Goal: Task Accomplishment & Management: Manage account settings

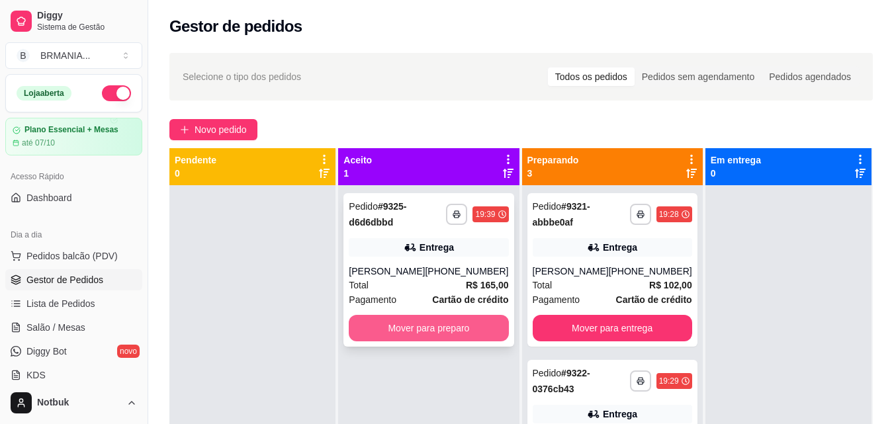
click at [458, 327] on button "Mover para preparo" at bounding box center [428, 328] width 159 height 26
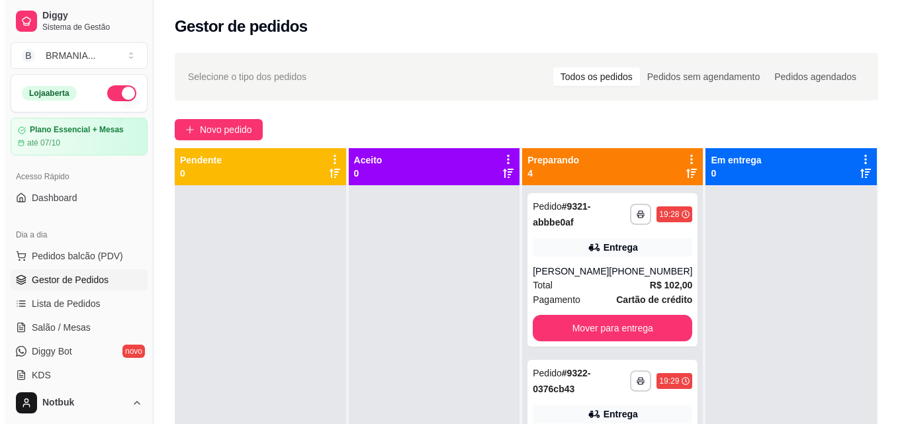
scroll to position [202, 0]
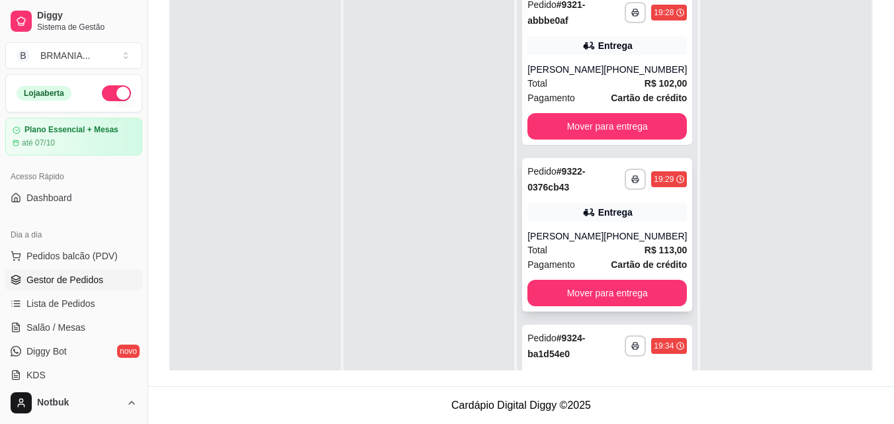
click at [633, 183] on rect "button" at bounding box center [635, 181] width 4 height 3
click at [607, 224] on button "IMPRESSORA" at bounding box center [581, 226] width 96 height 21
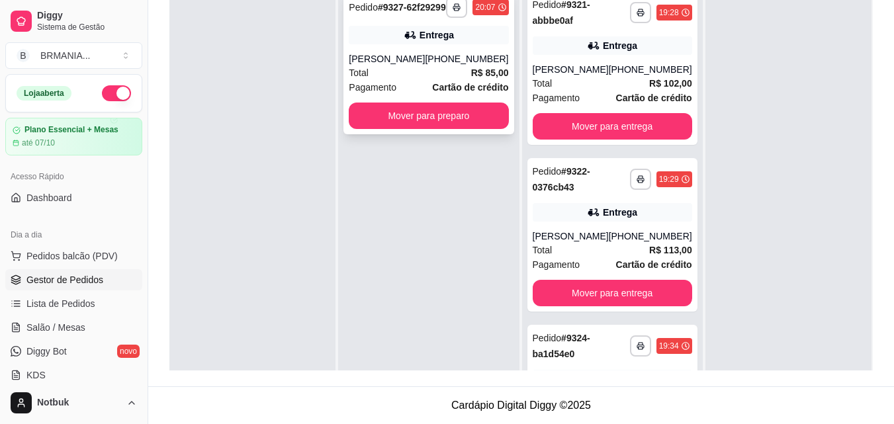
click at [453, 79] on div "Total R$ 85,00" at bounding box center [428, 72] width 159 height 15
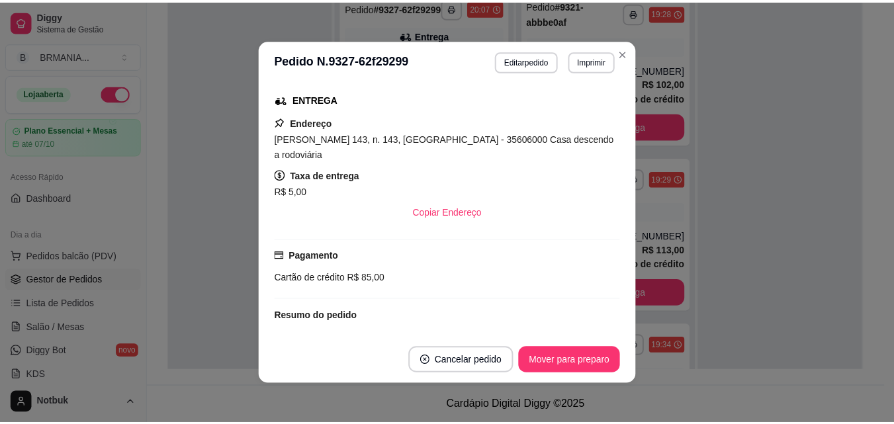
scroll to position [337, 0]
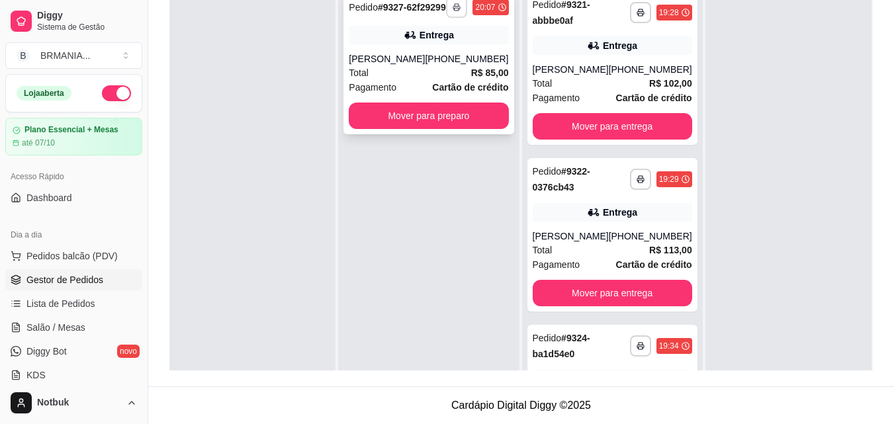
click at [446, 17] on button "button" at bounding box center [456, 7] width 21 height 21
click at [441, 55] on button "IMPRESSORA" at bounding box center [413, 58] width 93 height 21
click at [434, 129] on button "Mover para preparo" at bounding box center [428, 116] width 155 height 26
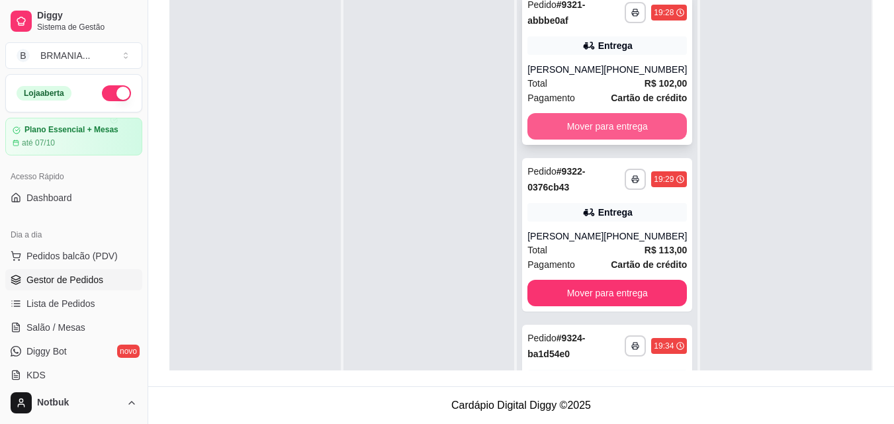
click at [593, 130] on button "Mover para entrega" at bounding box center [606, 126] width 159 height 26
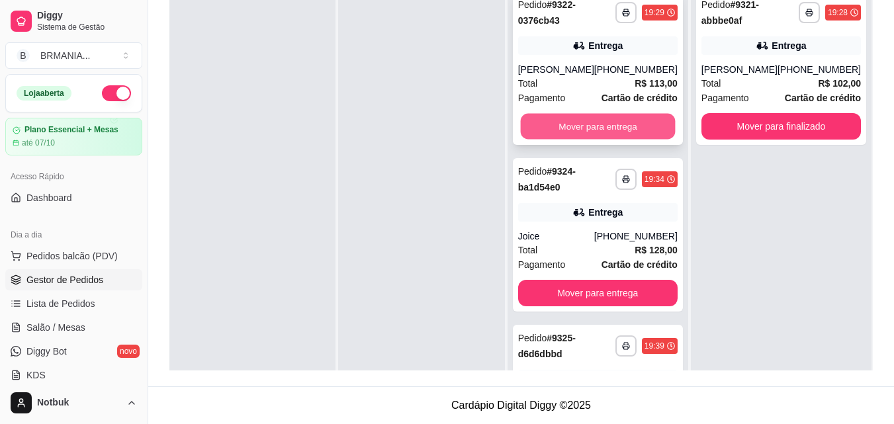
click at [569, 120] on button "Mover para entrega" at bounding box center [597, 127] width 155 height 26
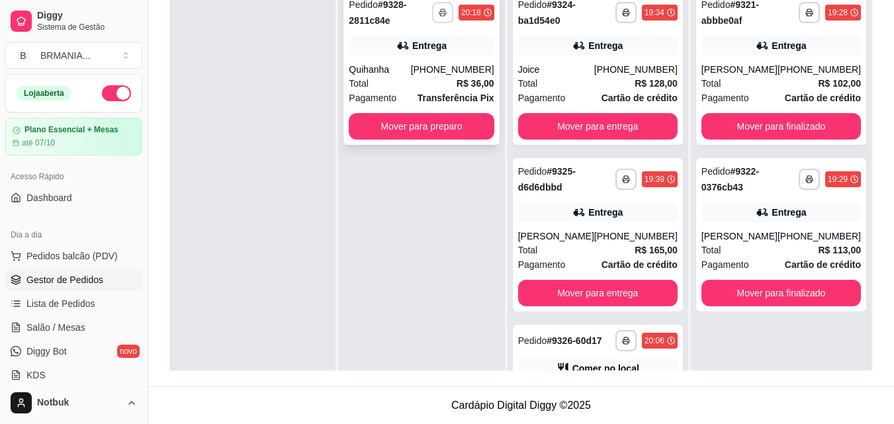
click at [452, 17] on button "button" at bounding box center [442, 12] width 21 height 21
click at [442, 58] on button "IMPRESSORA" at bounding box center [413, 59] width 96 height 21
click at [425, 132] on button "Mover para preparo" at bounding box center [421, 126] width 145 height 26
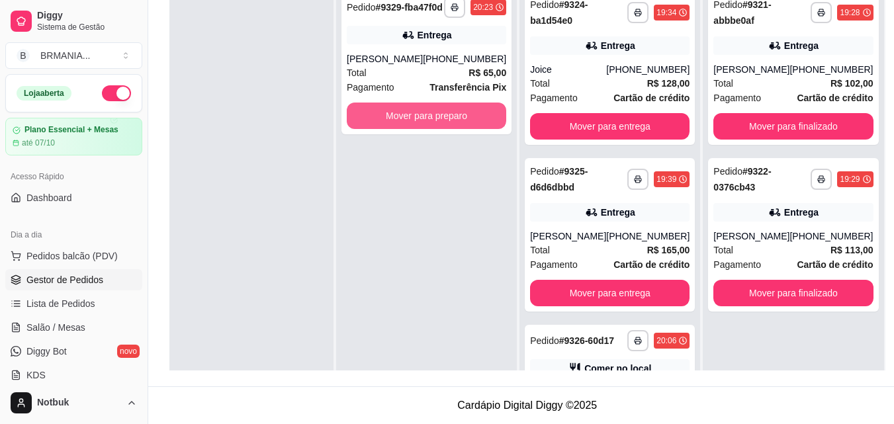
click at [425, 129] on button "Mover para preparo" at bounding box center [426, 116] width 159 height 26
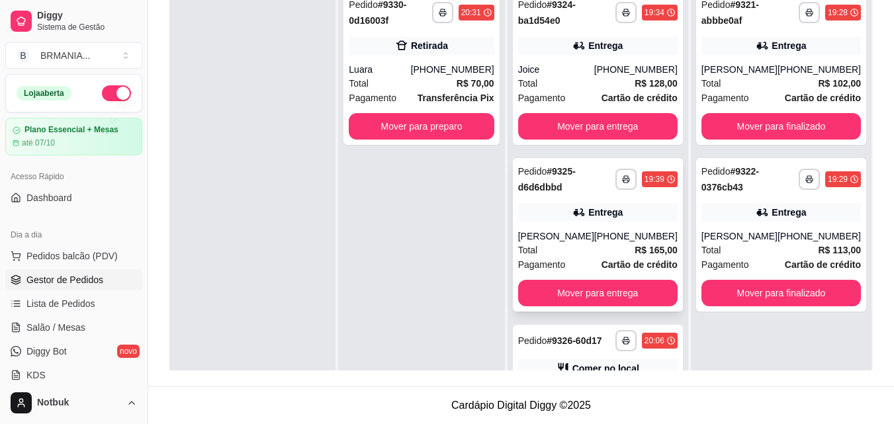
click at [583, 246] on div "Total R$ 165,00" at bounding box center [597, 250] width 159 height 15
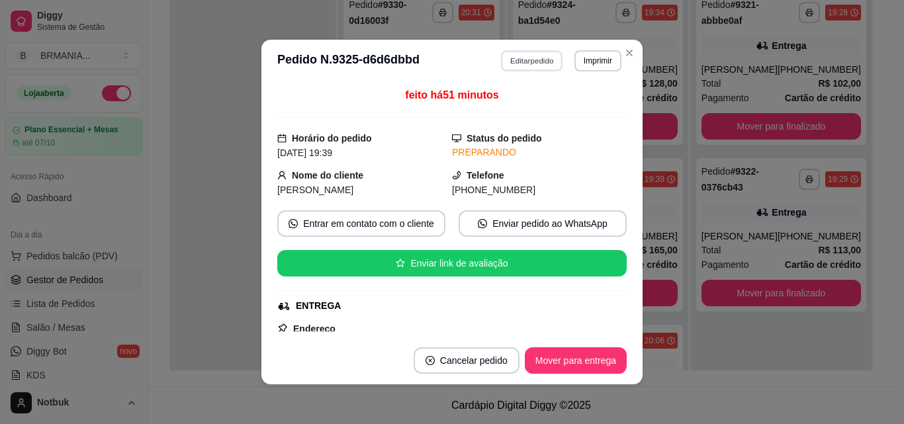
click at [525, 60] on button "Editar pedido" at bounding box center [532, 60] width 62 height 21
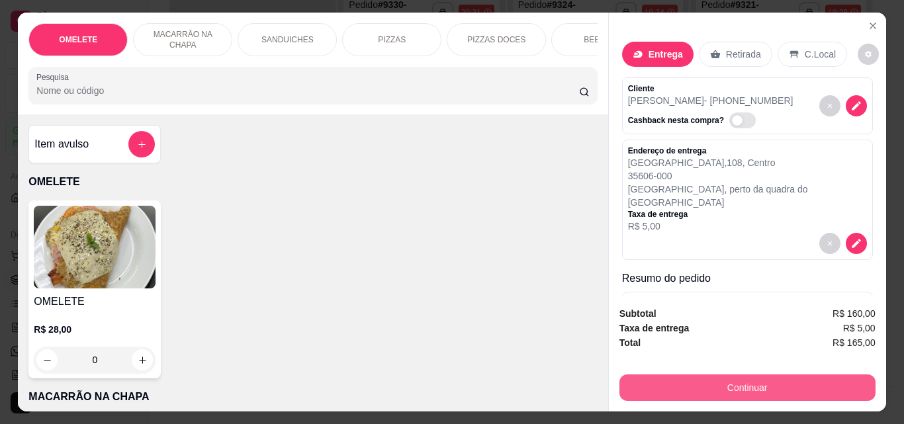
click at [737, 382] on button "Continuar" at bounding box center [747, 387] width 256 height 26
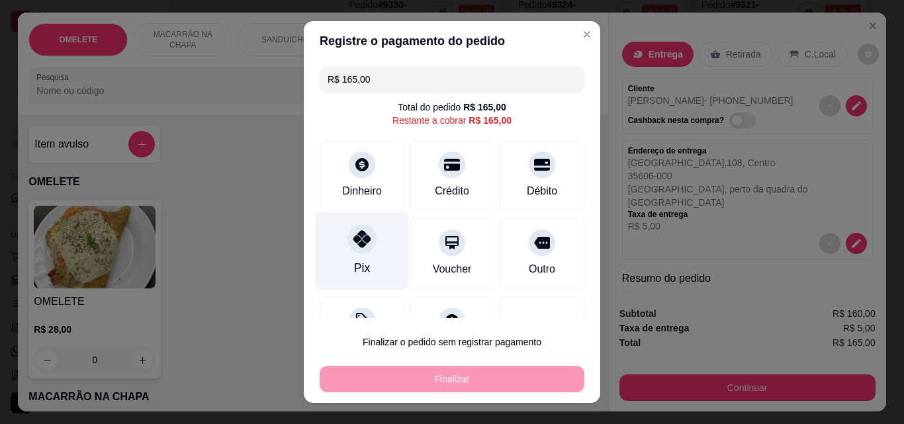
click at [353, 243] on icon at bounding box center [361, 238] width 17 height 17
type input "R$ 0,00"
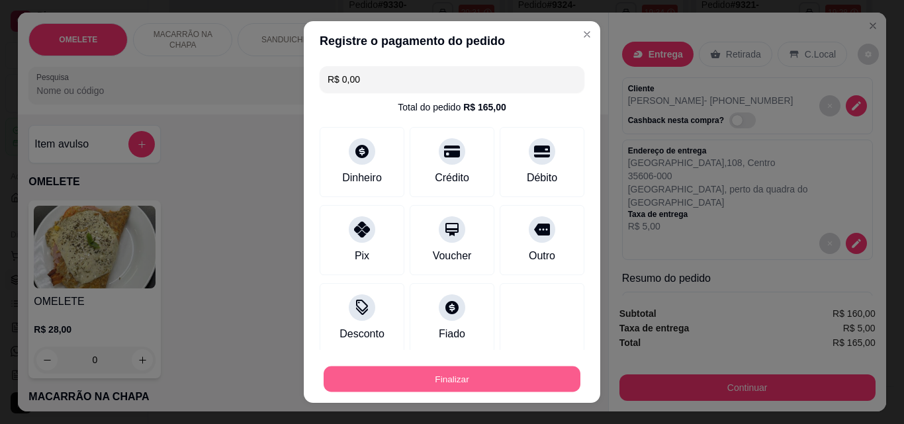
click at [439, 381] on button "Finalizar" at bounding box center [452, 380] width 257 height 26
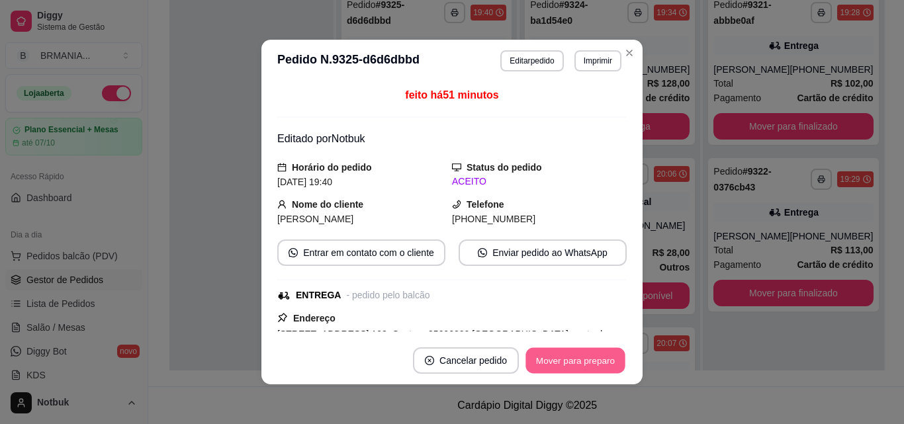
click at [597, 365] on button "Mover para preparo" at bounding box center [574, 361] width 99 height 26
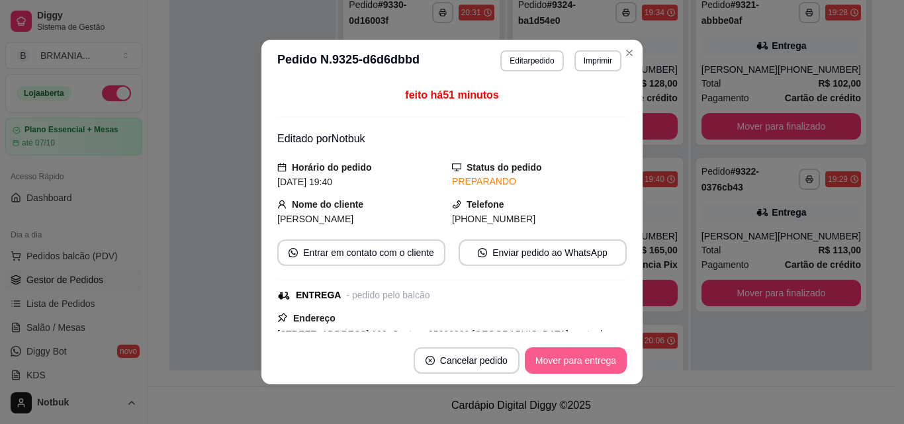
click at [583, 364] on button "Mover para entrega" at bounding box center [576, 360] width 102 height 26
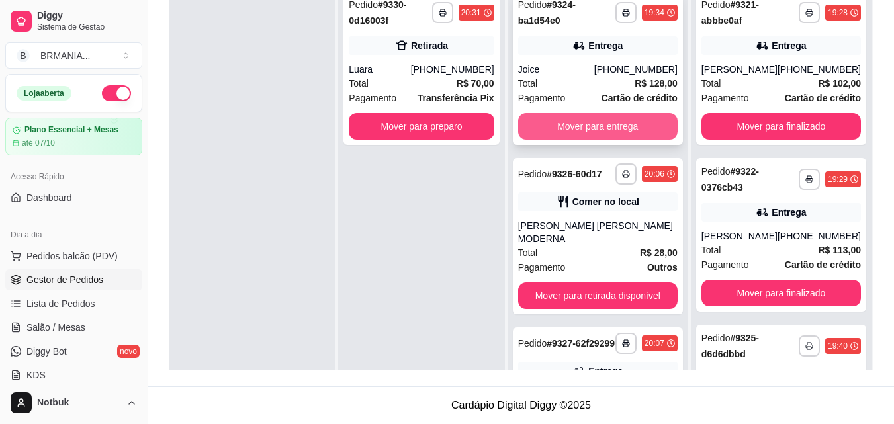
click at [599, 121] on button "Mover para entrega" at bounding box center [597, 126] width 159 height 26
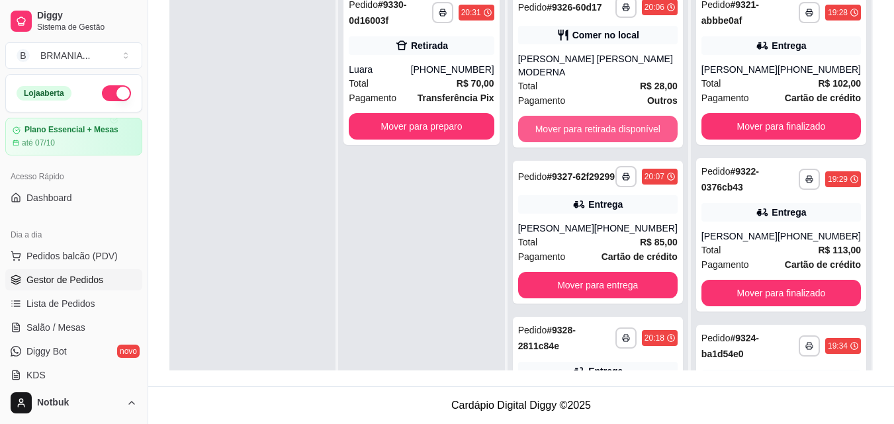
click at [599, 121] on button "Mover para retirada disponível" at bounding box center [597, 129] width 159 height 26
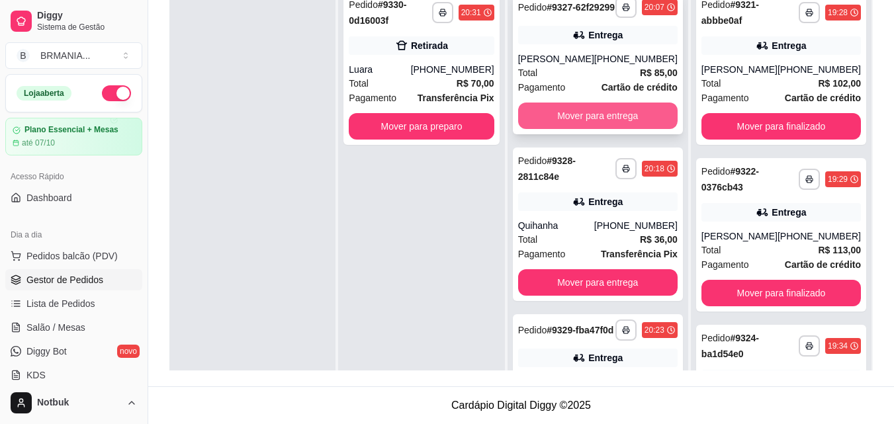
click at [595, 121] on button "Mover para entrega" at bounding box center [597, 116] width 159 height 26
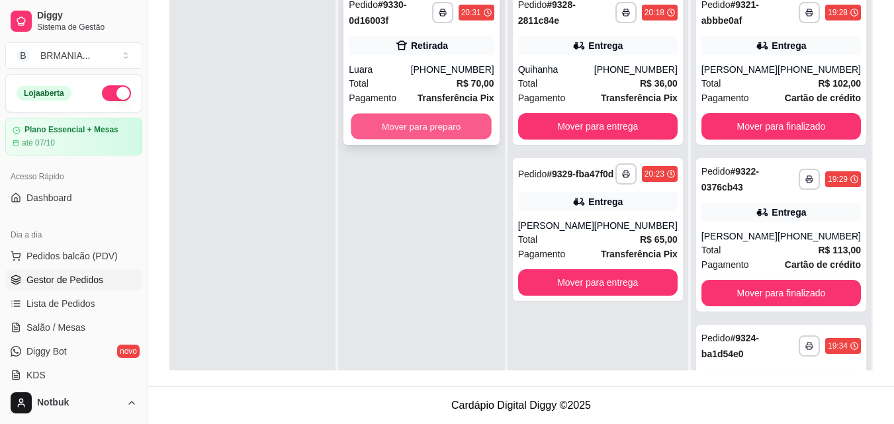
click at [448, 130] on button "Mover para preparo" at bounding box center [421, 127] width 141 height 26
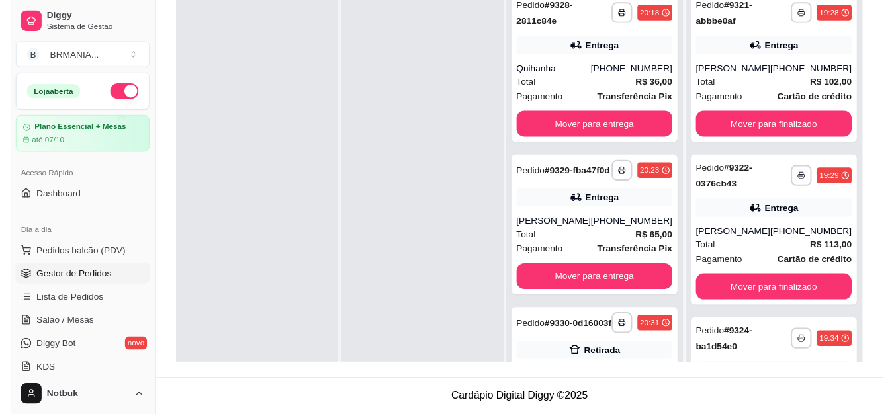
scroll to position [89, 0]
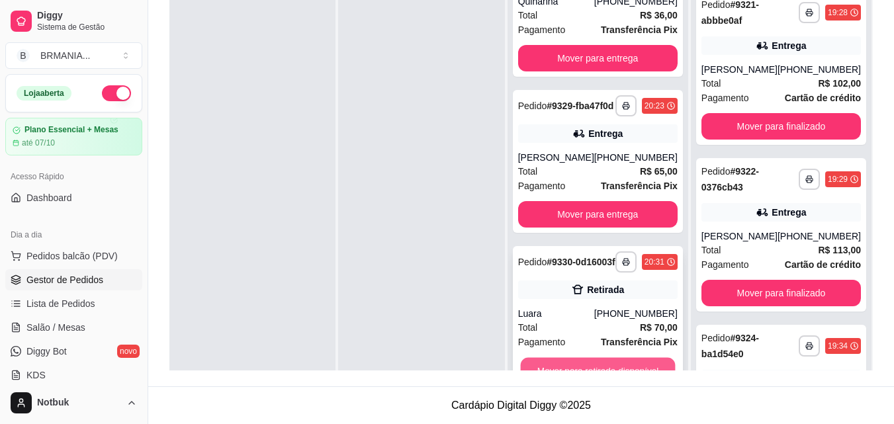
click at [625, 363] on button "Mover para retirada disponível" at bounding box center [597, 371] width 155 height 26
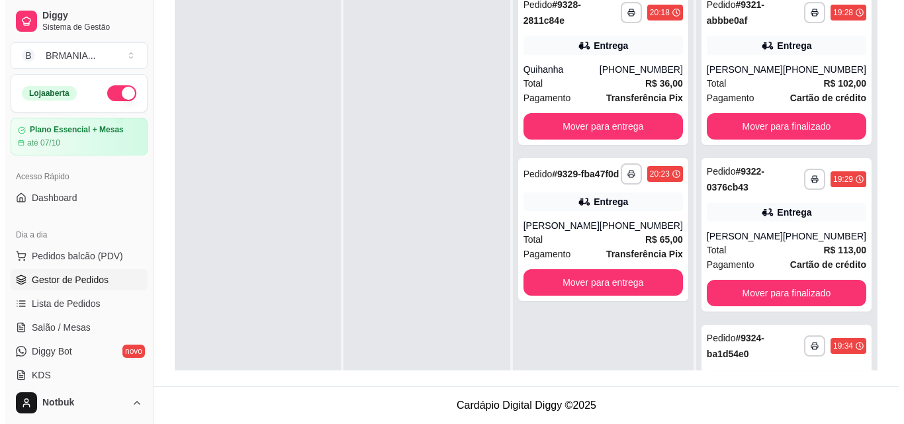
scroll to position [0, 0]
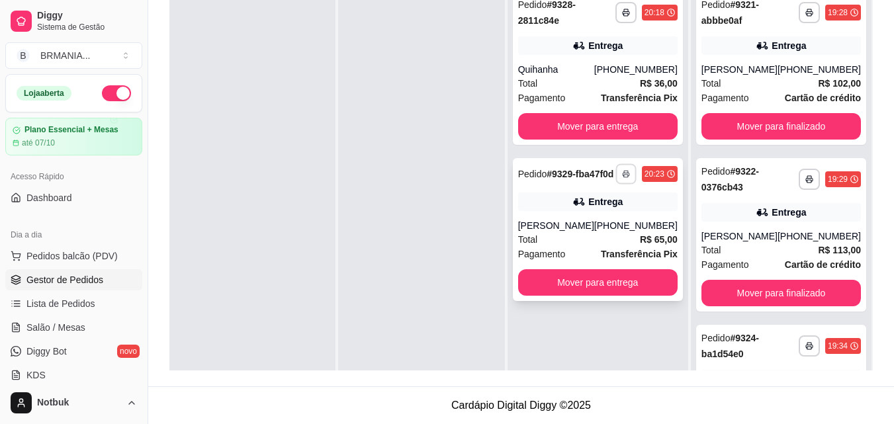
click at [629, 177] on icon "button" at bounding box center [626, 174] width 8 height 8
click at [595, 222] on button "IMPRESSORA" at bounding box center [590, 225] width 93 height 21
click at [594, 232] on div "[PERSON_NAME]" at bounding box center [556, 225] width 76 height 13
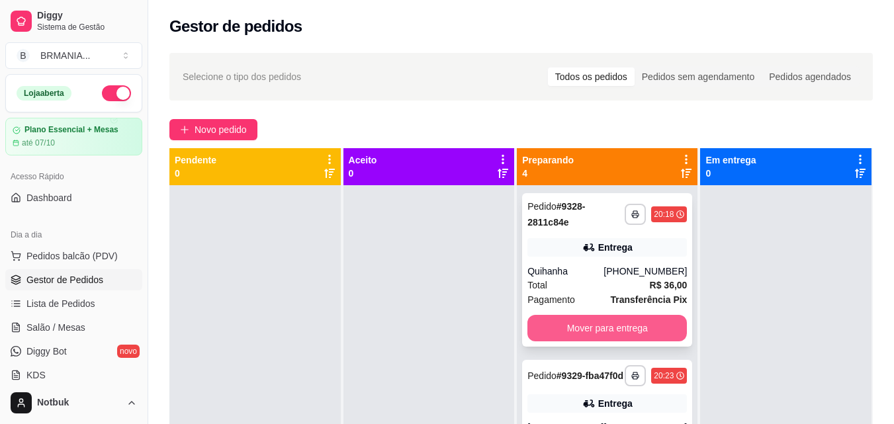
click at [591, 339] on button "Mover para entrega" at bounding box center [606, 328] width 159 height 26
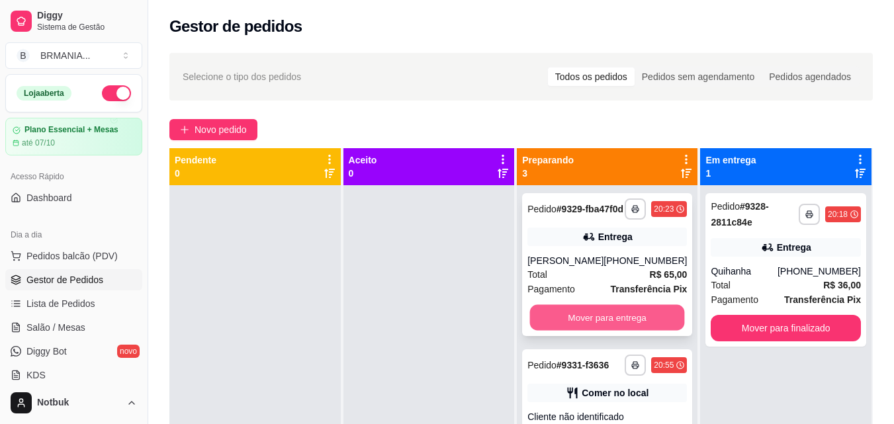
click at [600, 327] on button "Mover para entrega" at bounding box center [607, 318] width 155 height 26
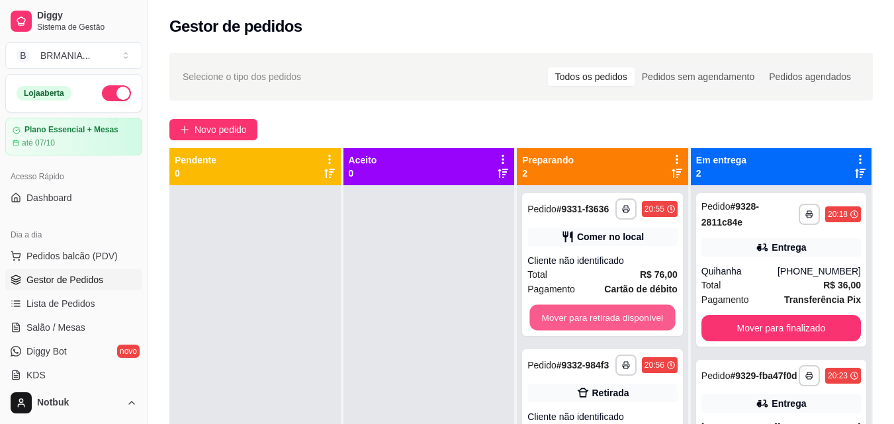
click at [600, 327] on button "Mover para retirada disponível" at bounding box center [603, 318] width 146 height 26
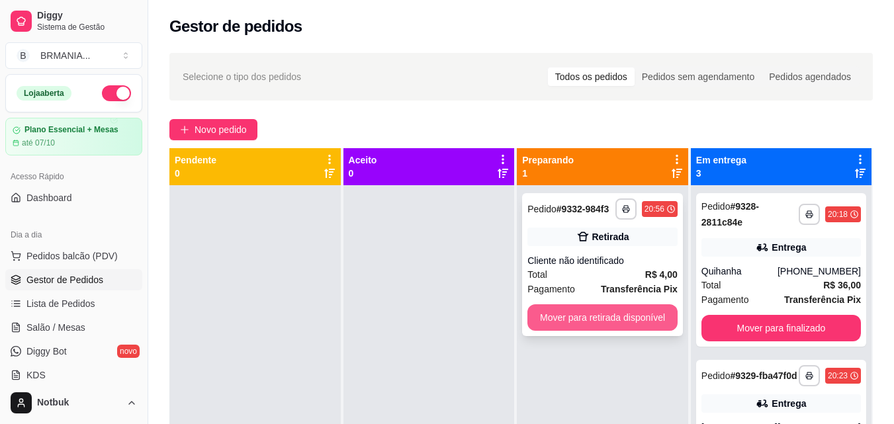
click at [597, 324] on button "Mover para retirada disponível" at bounding box center [602, 317] width 150 height 26
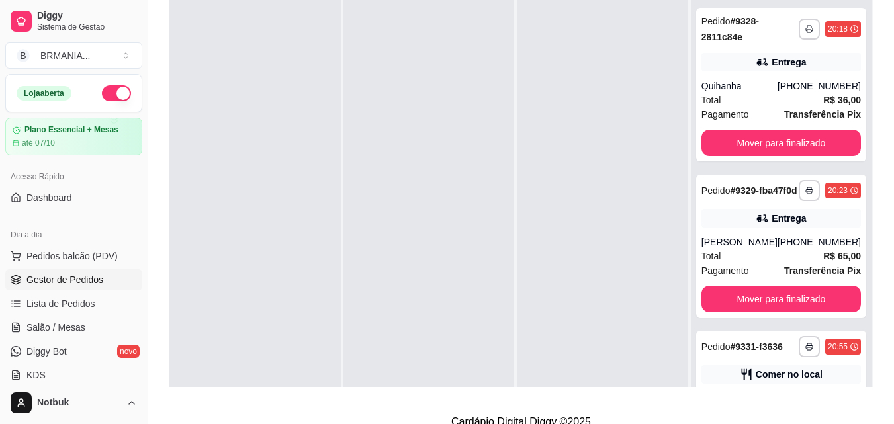
scroll to position [200, 0]
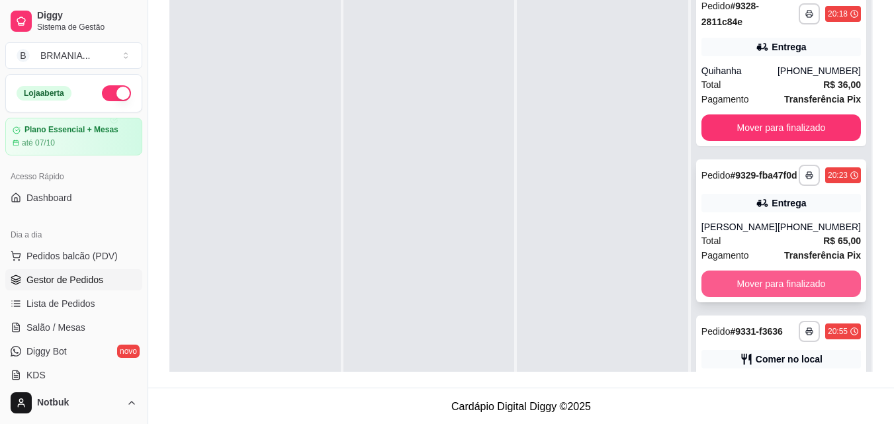
click at [789, 297] on button "Mover para finalizado" at bounding box center [780, 284] width 159 height 26
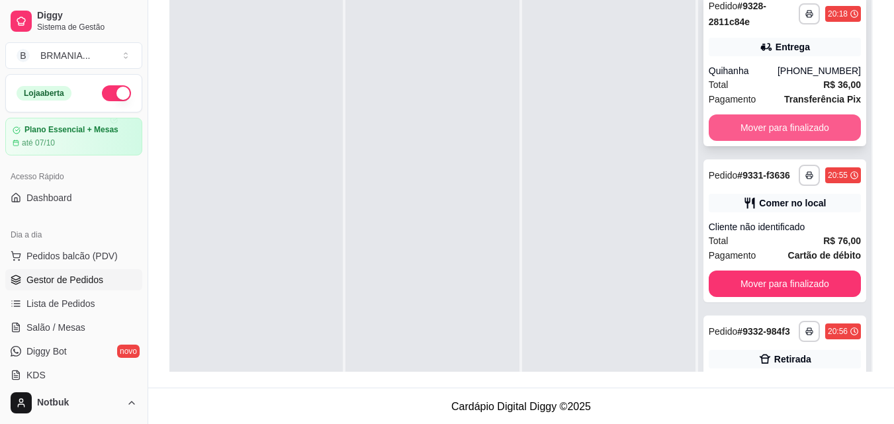
click at [763, 124] on button "Mover para finalizado" at bounding box center [785, 127] width 152 height 26
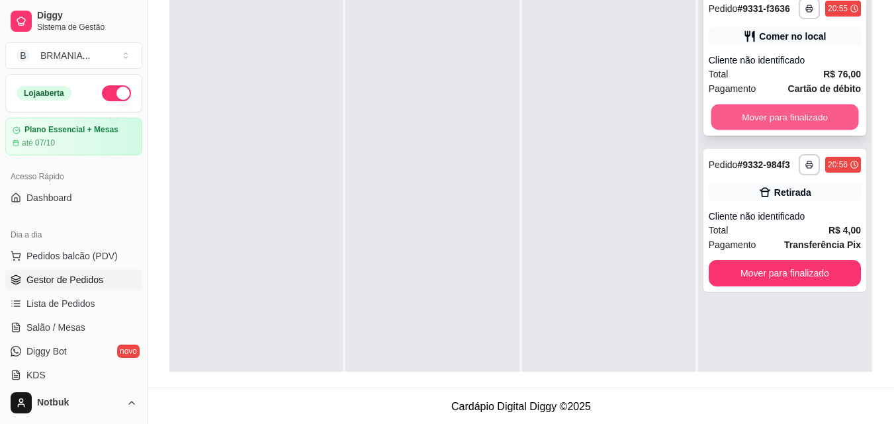
click at [763, 121] on button "Mover para finalizado" at bounding box center [785, 118] width 148 height 26
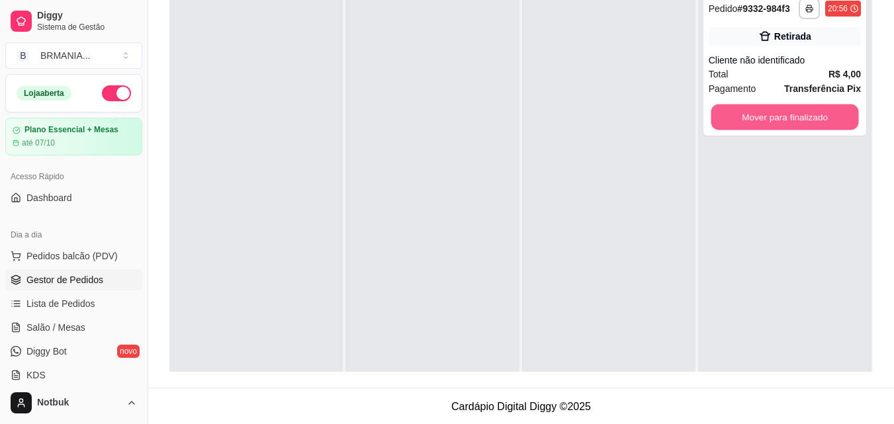
click at [763, 121] on button "Mover para finalizado" at bounding box center [785, 118] width 148 height 26
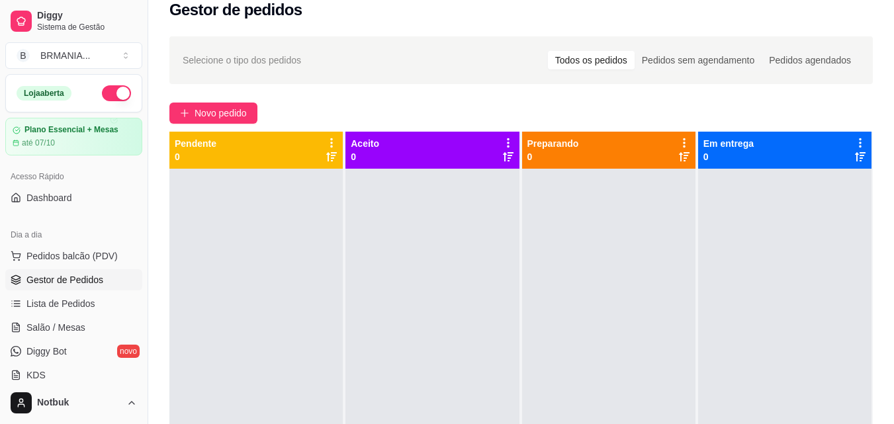
scroll to position [0, 0]
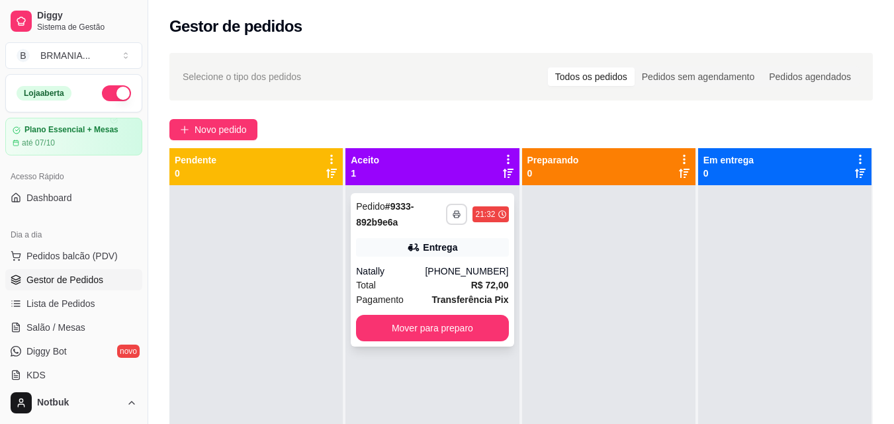
click at [453, 218] on icon "button" at bounding box center [457, 214] width 8 height 8
click at [433, 261] on button "IMPRESSORA" at bounding box center [416, 261] width 93 height 21
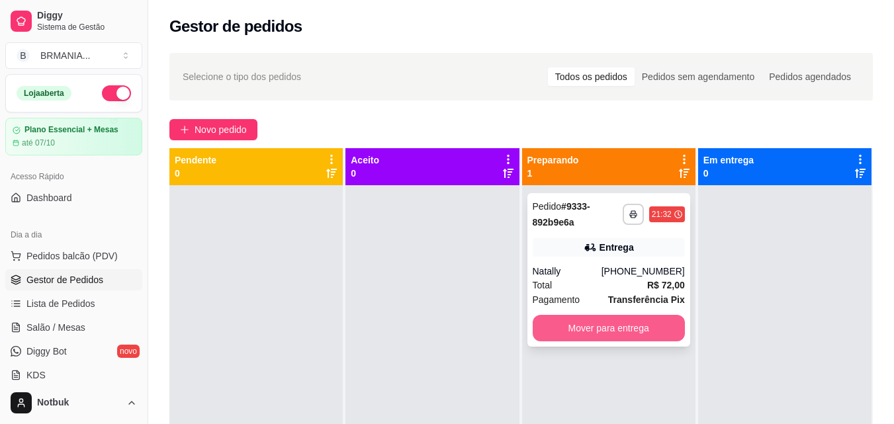
click at [557, 325] on button "Mover para entrega" at bounding box center [609, 328] width 152 height 26
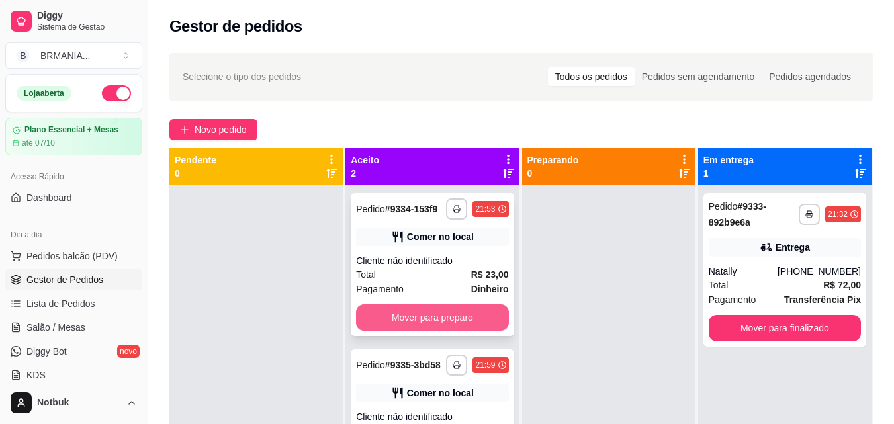
click at [454, 314] on button "Mover para preparo" at bounding box center [432, 317] width 152 height 26
click at [454, 315] on button "Mover para preparo" at bounding box center [433, 318] width 148 height 26
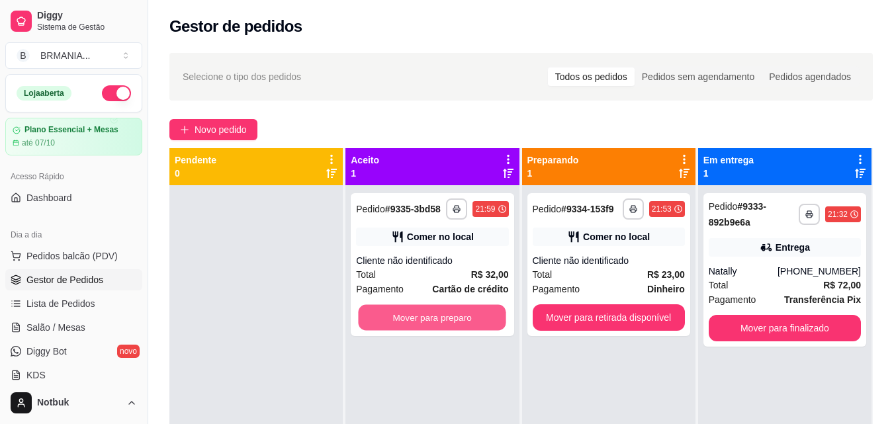
click at [454, 315] on button "Mover para preparo" at bounding box center [433, 318] width 148 height 26
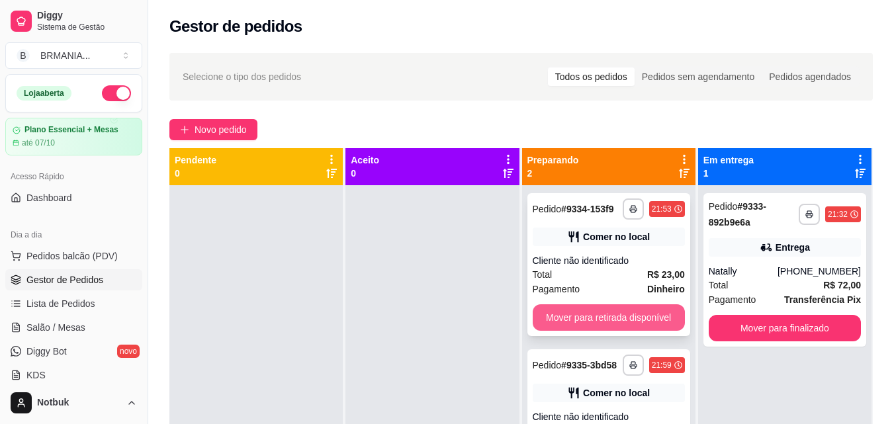
click at [626, 310] on button "Mover para retirada disponível" at bounding box center [609, 317] width 152 height 26
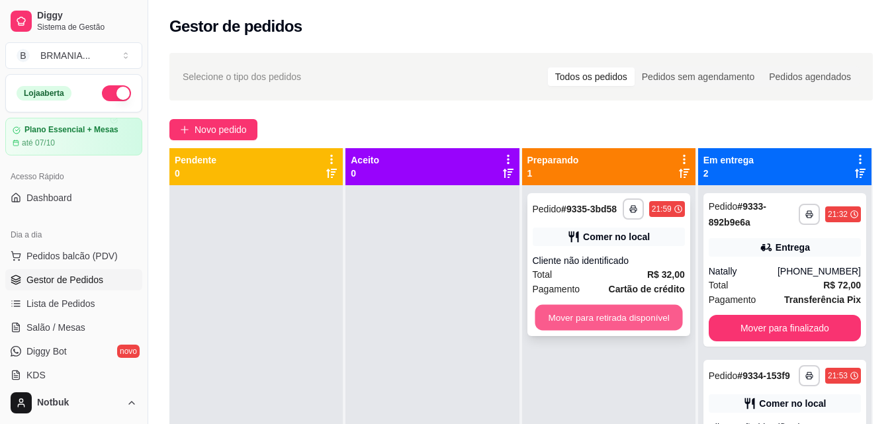
click at [625, 312] on button "Mover para retirada disponível" at bounding box center [609, 318] width 148 height 26
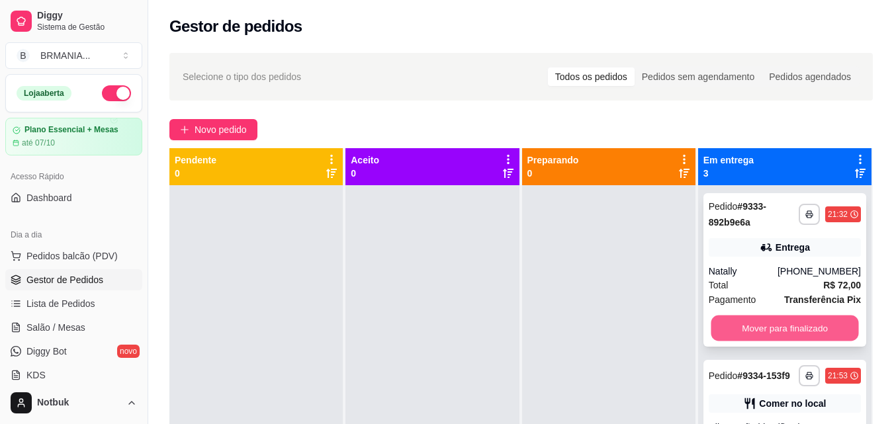
click at [740, 339] on button "Mover para finalizado" at bounding box center [785, 329] width 148 height 26
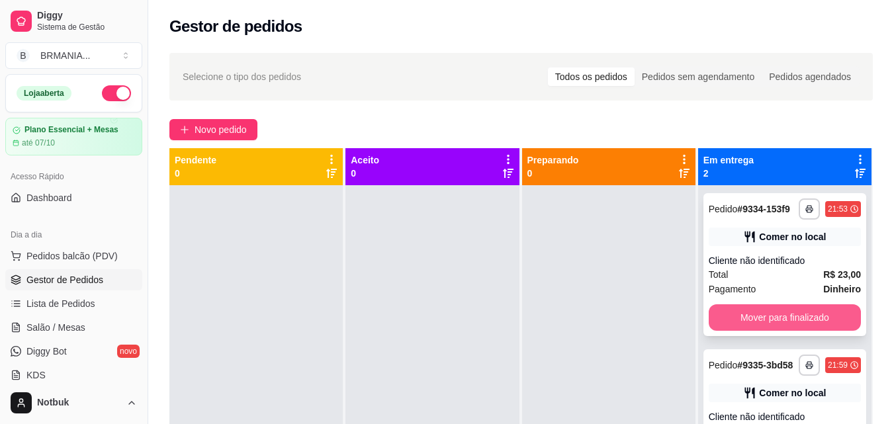
click at [747, 319] on button "Mover para finalizado" at bounding box center [785, 317] width 152 height 26
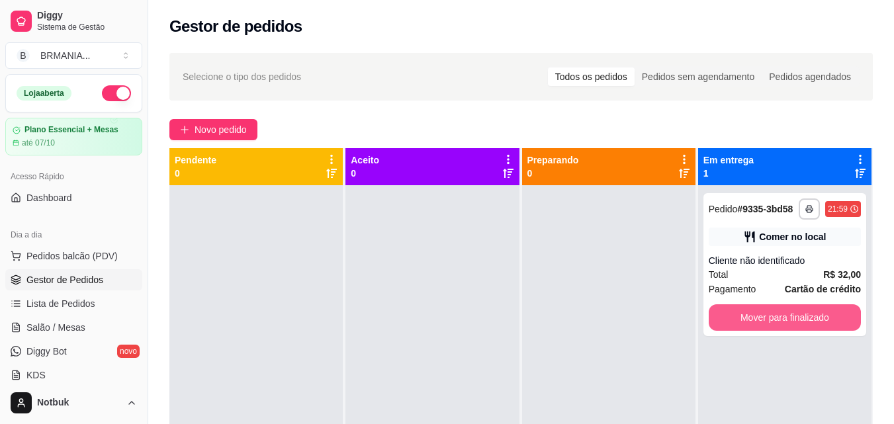
click at [747, 319] on button "Mover para finalizado" at bounding box center [785, 317] width 152 height 26
